Goal: Task Accomplishment & Management: Manage account settings

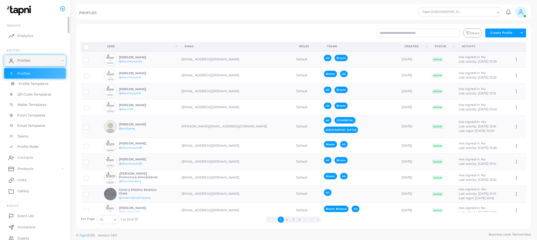
click at [46, 86] on span "Profile Templates" at bounding box center [34, 83] width 30 height 5
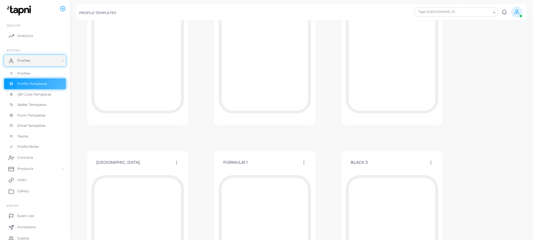
scroll to position [420, 0]
click at [33, 96] on span "QR Code Templates" at bounding box center [36, 94] width 34 height 5
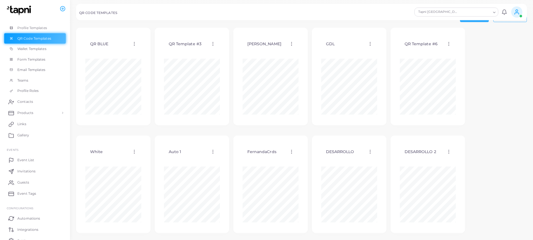
scroll to position [56, 0]
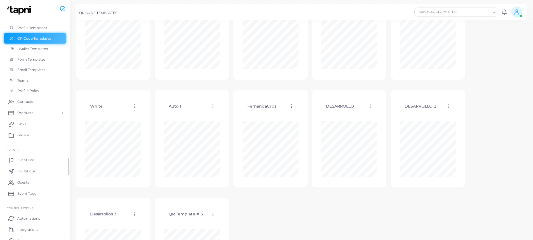
click at [21, 50] on span "Wallet Templates" at bounding box center [33, 48] width 29 height 5
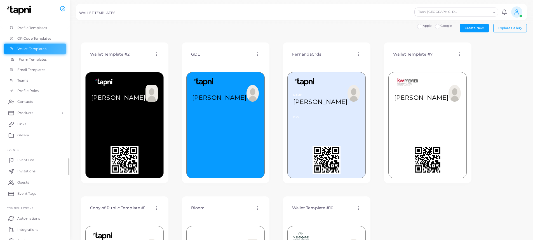
click at [32, 58] on span "Form Templates" at bounding box center [33, 59] width 28 height 5
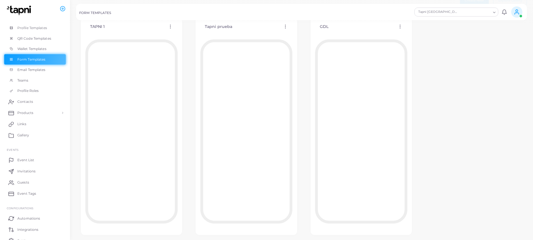
scroll to position [28, 0]
click at [31, 67] on span "Email Templates" at bounding box center [33, 69] width 28 height 5
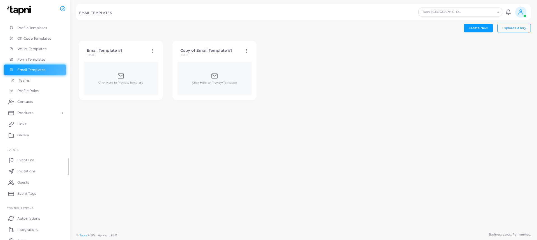
click at [27, 83] on link "Teams" at bounding box center [35, 80] width 62 height 11
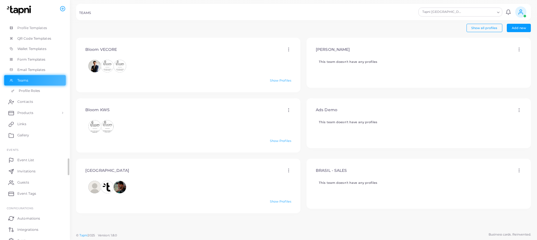
click at [41, 90] on link "Profile Roles" at bounding box center [35, 91] width 62 height 11
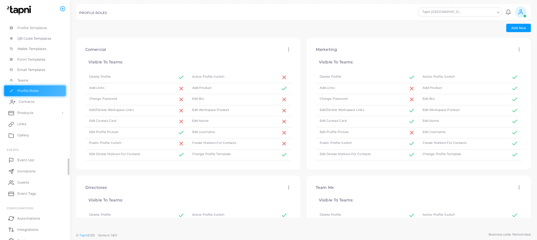
click at [32, 103] on span "Contacts" at bounding box center [27, 101] width 16 height 5
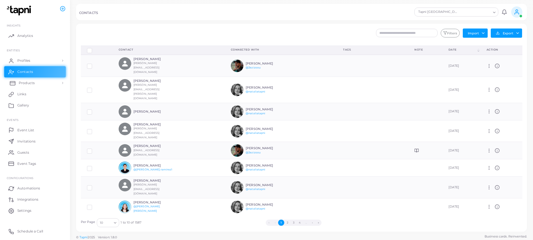
click at [33, 82] on span "Products" at bounding box center [27, 83] width 16 height 5
click at [26, 97] on span "Products" at bounding box center [27, 96] width 16 height 5
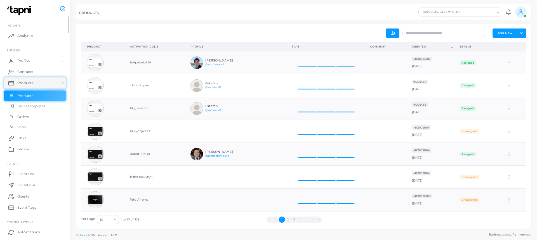
click at [25, 106] on span "Print templates" at bounding box center [32, 106] width 27 height 5
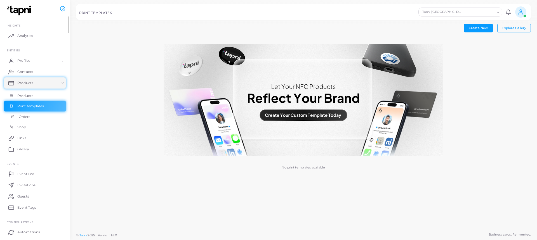
click at [25, 118] on span "Orders" at bounding box center [25, 116] width 12 height 5
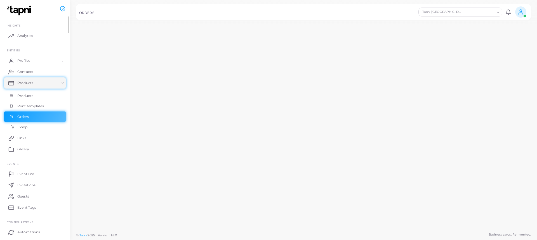
click at [23, 127] on span "Shop" at bounding box center [23, 127] width 9 height 5
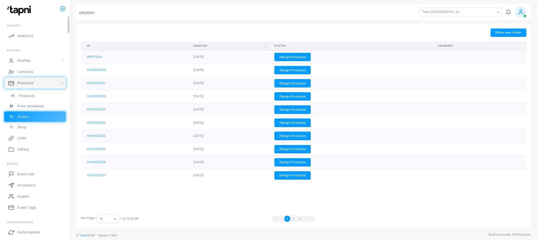
click at [29, 97] on span "Products" at bounding box center [27, 96] width 16 height 5
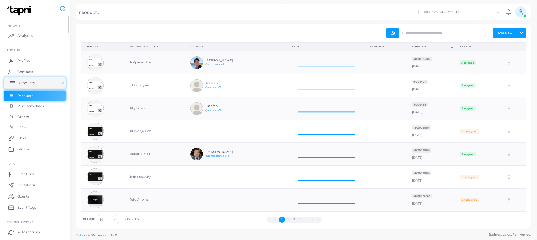
scroll to position [4, 4]
click at [46, 105] on link "Print templates" at bounding box center [35, 106] width 62 height 11
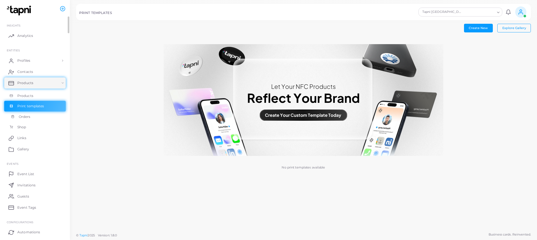
click at [40, 118] on link "Orders" at bounding box center [35, 117] width 62 height 11
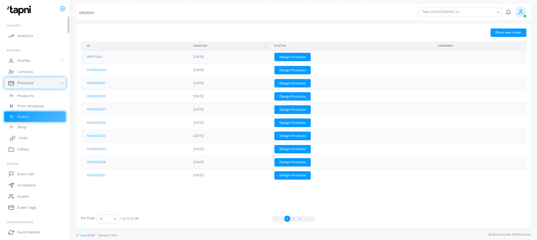
click at [31, 140] on link "Links" at bounding box center [35, 138] width 62 height 11
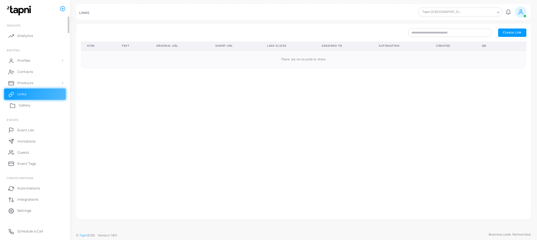
click at [25, 104] on span "Gallery" at bounding box center [25, 105] width 12 height 5
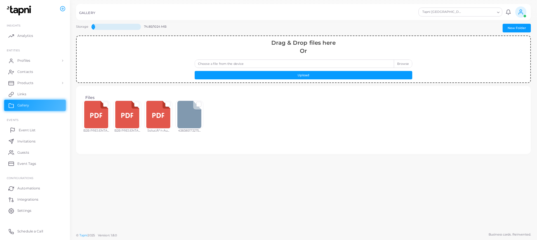
click at [32, 130] on span "Event List" at bounding box center [27, 130] width 17 height 5
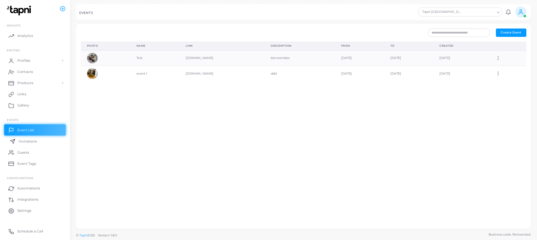
click at [31, 142] on span "Invitations" at bounding box center [28, 141] width 18 height 5
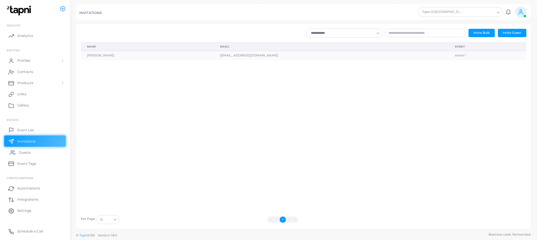
click at [27, 153] on span "Guests" at bounding box center [25, 152] width 12 height 5
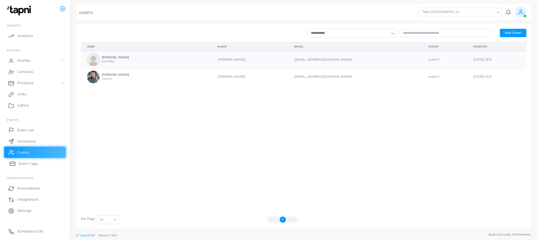
click at [21, 163] on span "Event Tags" at bounding box center [28, 164] width 19 height 5
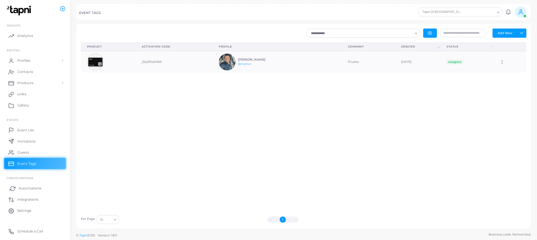
click at [30, 191] on link "Automations" at bounding box center [35, 188] width 62 height 11
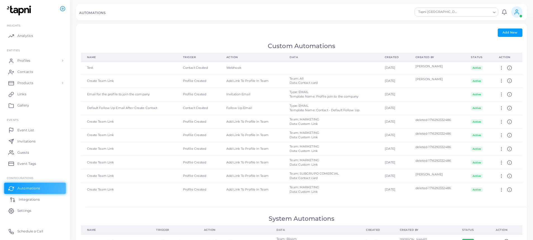
click at [27, 199] on span "Integrations" at bounding box center [29, 199] width 21 height 5
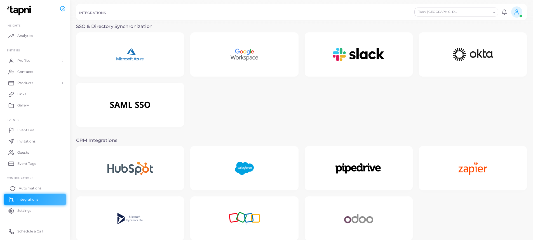
click at [26, 189] on span "Automations" at bounding box center [30, 188] width 23 height 5
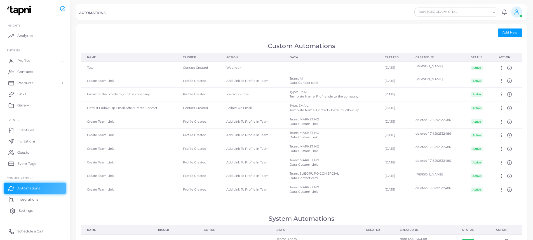
click at [31, 210] on span "Settings" at bounding box center [26, 211] width 14 height 5
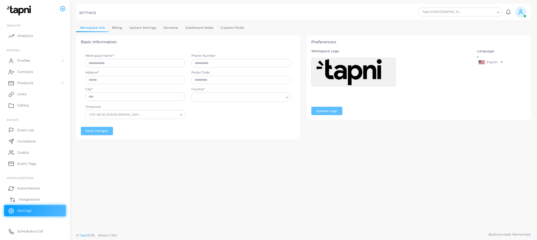
type input "**********"
click at [43, 195] on link "Integrations" at bounding box center [35, 199] width 62 height 11
